Goal: Transaction & Acquisition: Purchase product/service

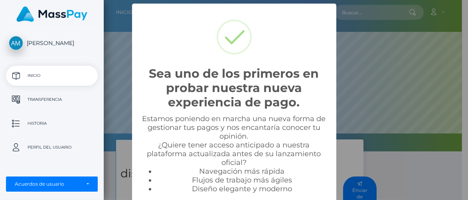
scroll to position [152, 358]
click at [463, 128] on div "Sea uno de los primeros en probar nuestra nueva experiencia de pago. × Estamos …" at bounding box center [234, 100] width 468 height 200
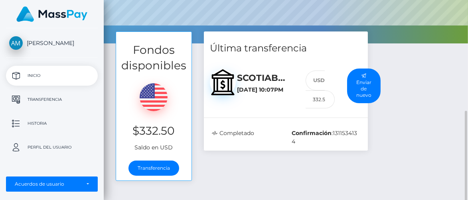
scroll to position [147, 0]
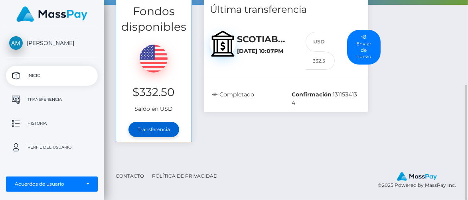
click at [163, 130] on link "Transferencia" at bounding box center [154, 129] width 51 height 15
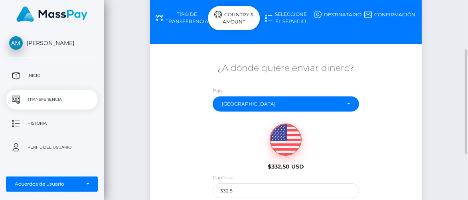
scroll to position [183, 0]
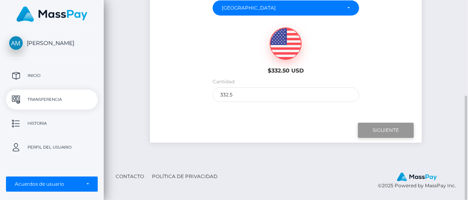
click at [376, 134] on input "Siguiente" at bounding box center [386, 130] width 56 height 15
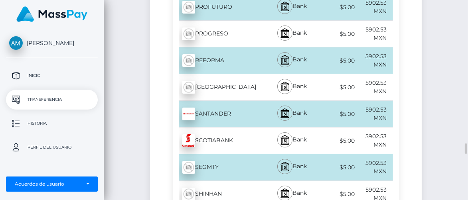
scroll to position [2742, 0]
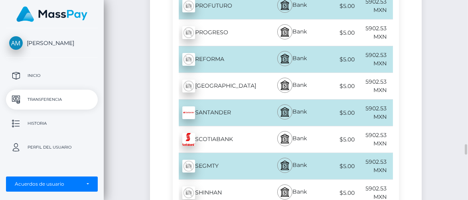
click at [259, 129] on div "SCOTIABANK - MXN" at bounding box center [219, 140] width 92 height 22
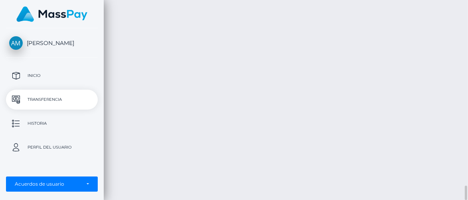
scroll to position [2598, 0]
click at [468, 155] on div at bounding box center [465, 100] width 6 height 201
click at [467, 153] on div at bounding box center [465, 100] width 6 height 201
click at [466, 144] on div at bounding box center [465, 100] width 6 height 201
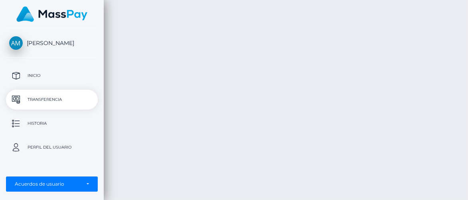
click at [466, 144] on div at bounding box center [465, 100] width 6 height 201
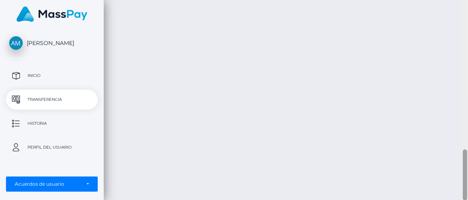
click at [466, 144] on div at bounding box center [465, 100] width 6 height 201
click at [466, 144] on div at bounding box center [465, 166] width 4 height 69
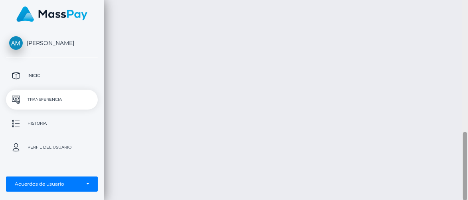
click at [466, 144] on div at bounding box center [465, 166] width 4 height 69
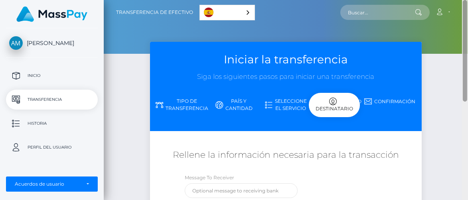
click at [467, 78] on div at bounding box center [465, 100] width 6 height 201
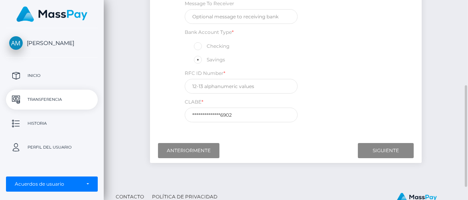
scroll to position [176, 0]
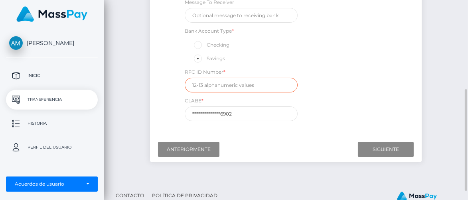
click at [200, 85] on input "text" at bounding box center [241, 85] width 113 height 15
type input "Rama561222TBA"
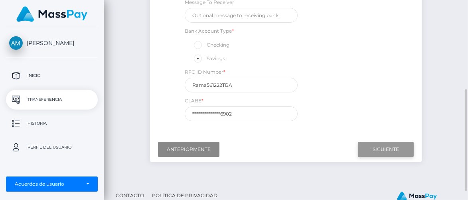
click at [388, 155] on input "Siguiente" at bounding box center [386, 149] width 56 height 15
click at [396, 146] on input "Siguiente" at bounding box center [386, 149] width 56 height 15
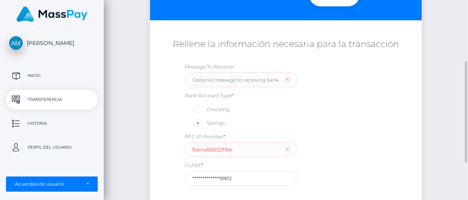
scroll to position [109, 0]
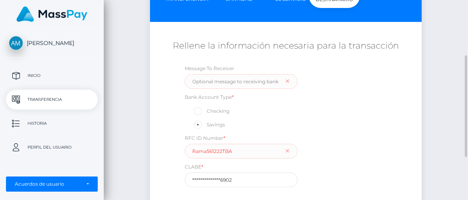
click at [207, 110] on span at bounding box center [207, 111] width 0 height 6
click at [199, 110] on input "Checking" at bounding box center [201, 110] width 5 height 5
radio input "true"
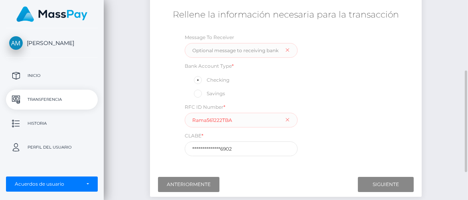
scroll to position [140, 0]
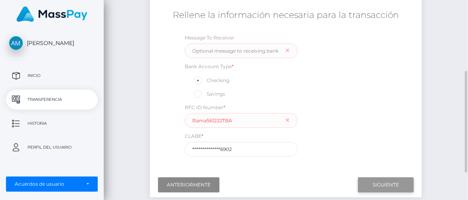
click at [379, 184] on input "Siguiente" at bounding box center [386, 185] width 56 height 15
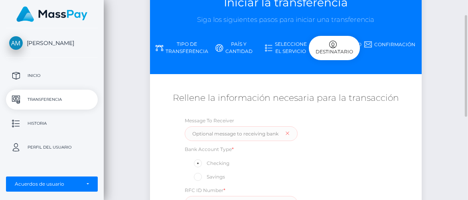
scroll to position [38, 0]
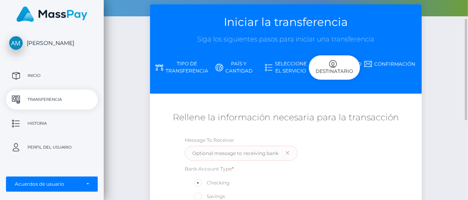
click at [391, 63] on link "Confirmación" at bounding box center [390, 64] width 52 height 14
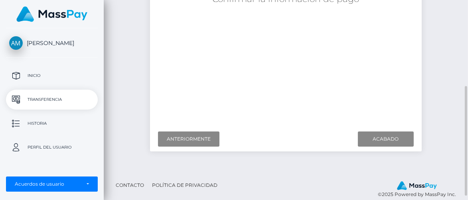
scroll to position [157, 0]
click at [379, 138] on input "Acabado" at bounding box center [386, 138] width 56 height 15
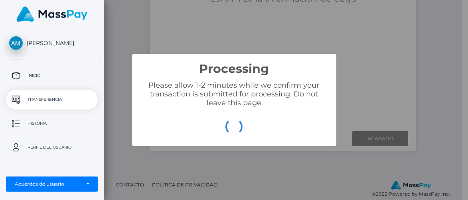
click at [396, 41] on div "Processing × Please allow 1-2 minutes while we confirm your transaction is subm…" at bounding box center [234, 100] width 468 height 200
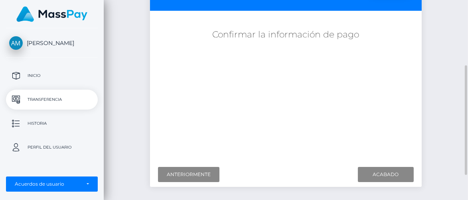
scroll to position [120, 0]
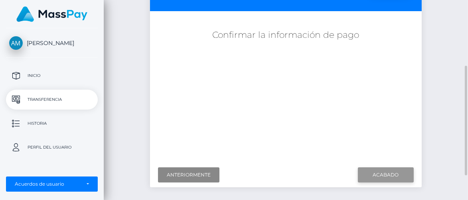
click at [383, 173] on input "Acabado" at bounding box center [386, 175] width 56 height 15
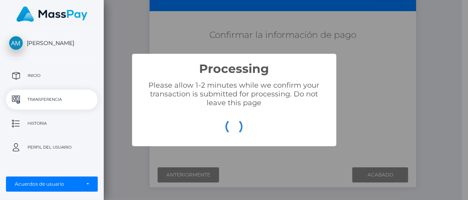
click at [427, 104] on div "Processing × Please allow 1-2 minutes while we confirm your transaction is subm…" at bounding box center [234, 100] width 468 height 200
